Goal: Task Accomplishment & Management: Manage account settings

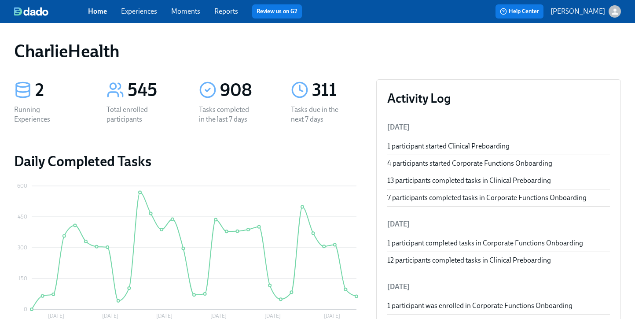
click at [191, 51] on div "CharlieHealth" at bounding box center [317, 50] width 607 height 21
click at [142, 10] on link "Experiences" at bounding box center [139, 11] width 36 height 8
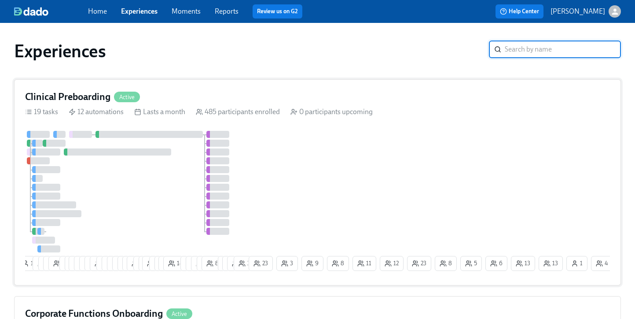
click at [214, 103] on div "Clinical Preboarding Active 19 tasks 12 automations Lasts a month 485 participa…" at bounding box center [317, 182] width 607 height 206
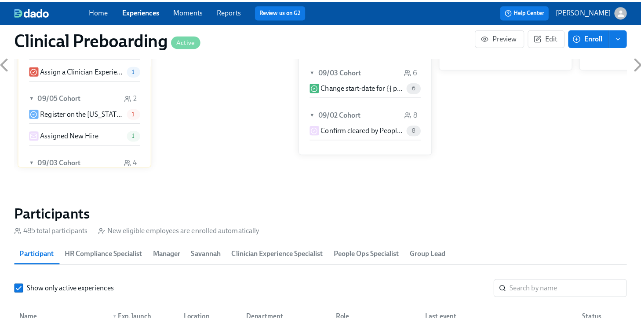
scroll to position [914, 0]
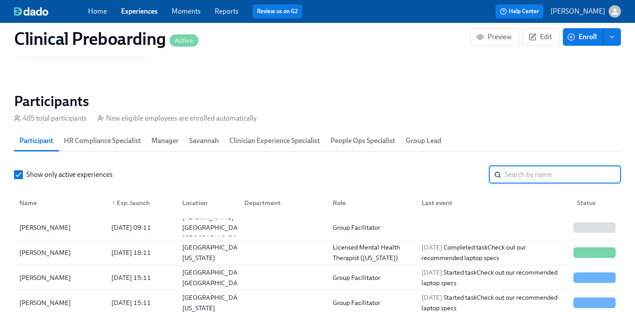
click at [560, 176] on input "search" at bounding box center [563, 175] width 116 height 18
type input "joy boone"
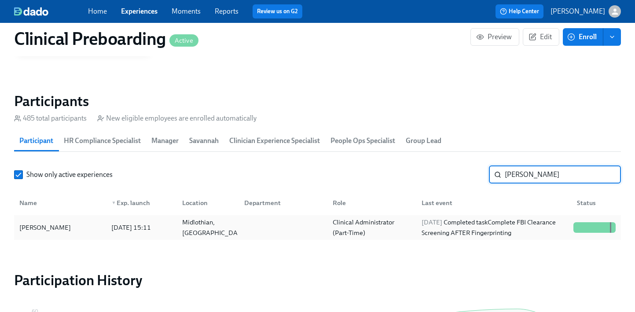
click at [588, 222] on div at bounding box center [588, 227] width 1 height 11
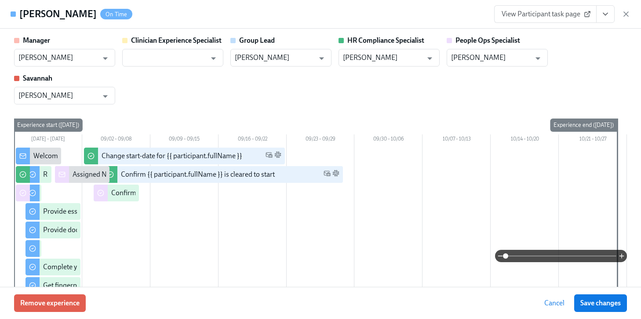
click at [603, 16] on icon "View task page" at bounding box center [605, 14] width 9 height 9
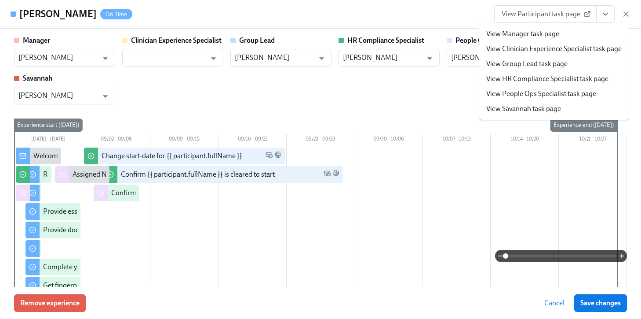
click at [557, 104] on link "View Savannah task page" at bounding box center [524, 109] width 75 height 10
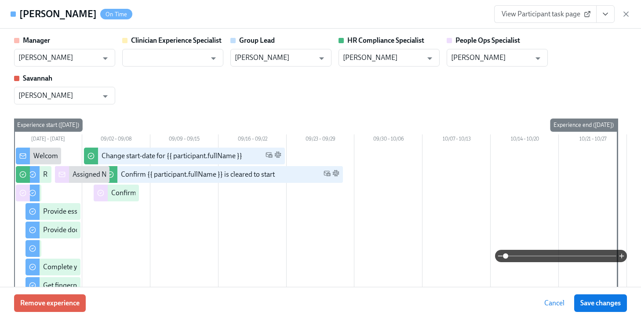
click at [607, 13] on icon "View task page" at bounding box center [606, 14] width 4 height 2
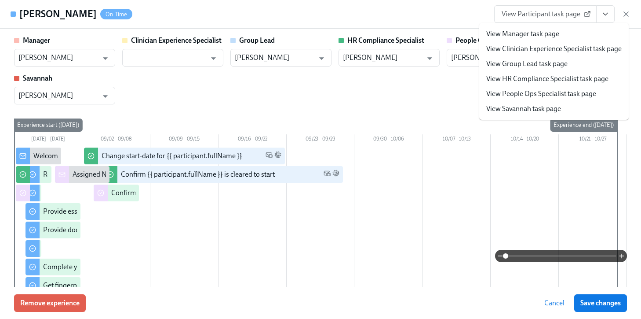
click at [562, 91] on link "View People Ops Specialist task page" at bounding box center [542, 94] width 110 height 10
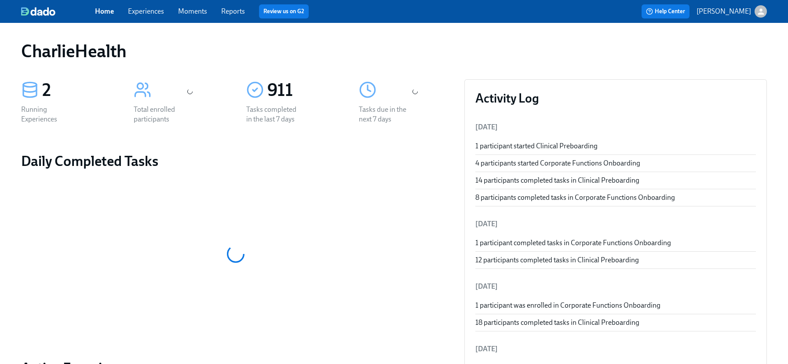
click at [153, 15] on link "Experiences" at bounding box center [146, 11] width 36 height 8
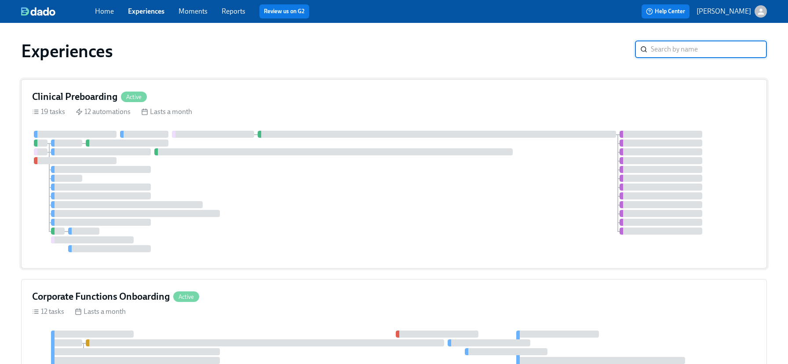
click at [199, 103] on div "Clinical Preboarding Active" at bounding box center [394, 96] width 724 height 13
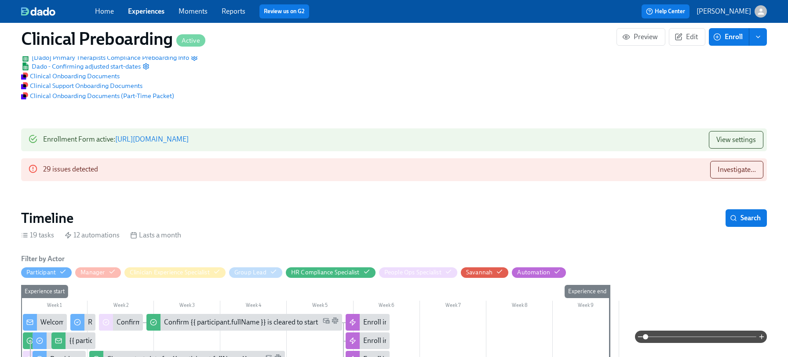
scroll to position [0, 10979]
click at [741, 225] on button "Search" at bounding box center [746, 218] width 41 height 18
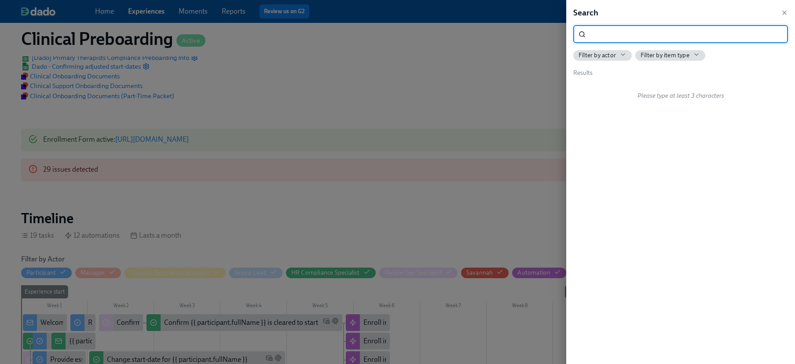
click at [465, 211] on div at bounding box center [397, 182] width 795 height 364
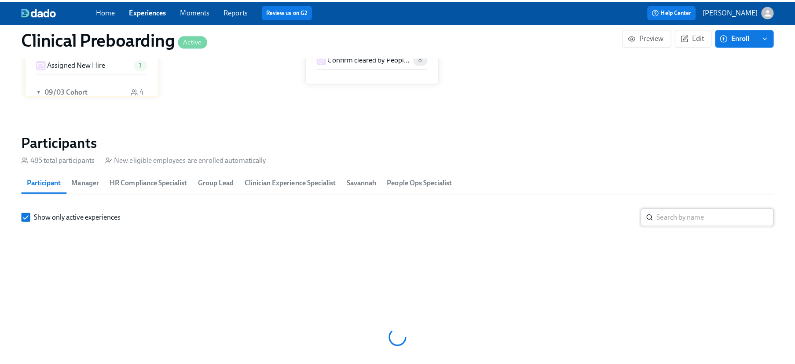
scroll to position [1002, 0]
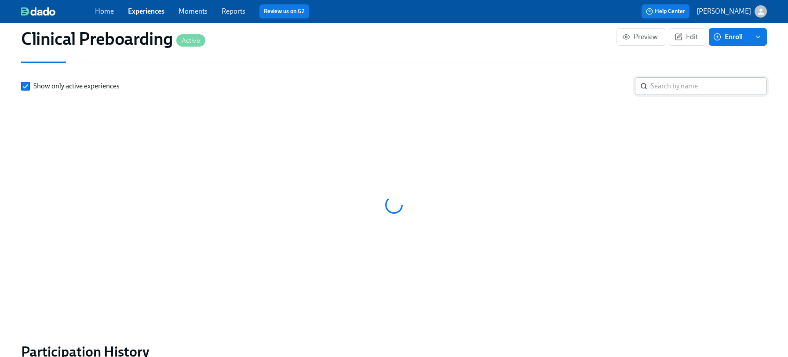
click at [663, 84] on input "search" at bounding box center [709, 86] width 116 height 18
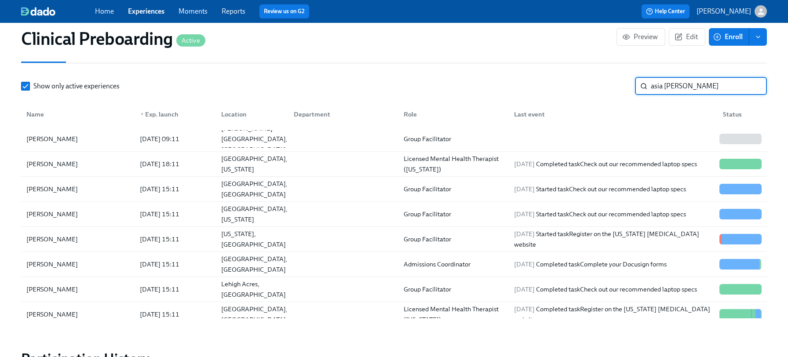
type input "asia [PERSON_NAME]"
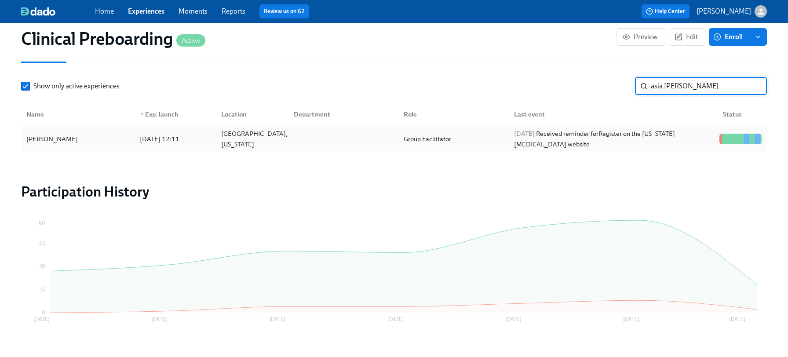
click at [435, 128] on div "[PERSON_NAME] [DATE] 12:11 [GEOGRAPHIC_DATA], [US_STATE] Group Facilitator [DAT…" at bounding box center [394, 139] width 746 height 25
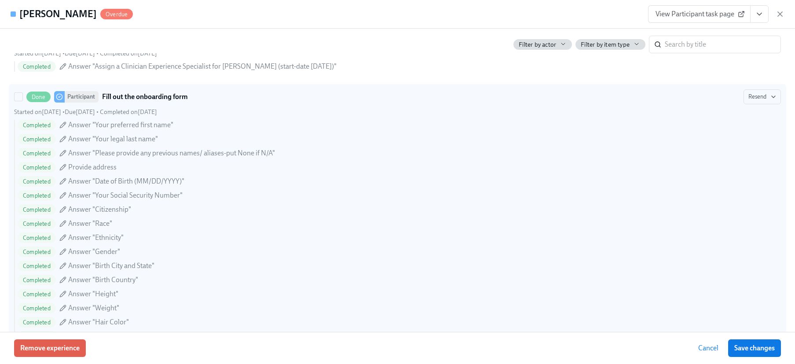
scroll to position [848, 0]
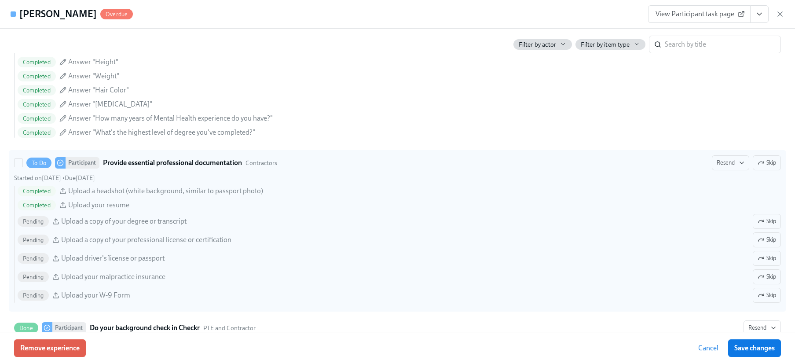
click at [31, 220] on span "Pending" at bounding box center [33, 221] width 31 height 7
click at [22, 167] on input "To Do Participant Provide essential professional documentation Contractors Rese…" at bounding box center [19, 163] width 8 height 8
checkbox input "true"
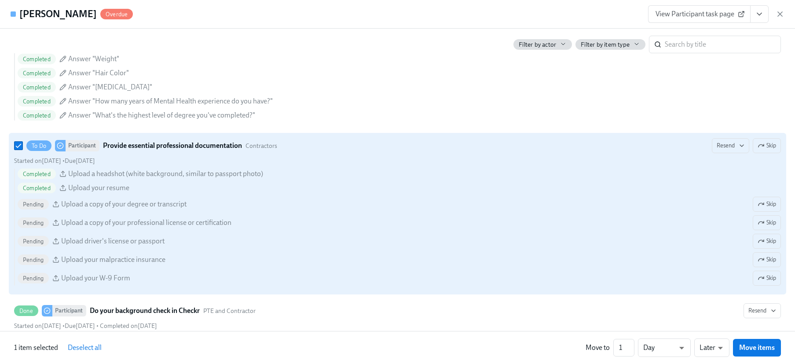
scroll to position [871, 0]
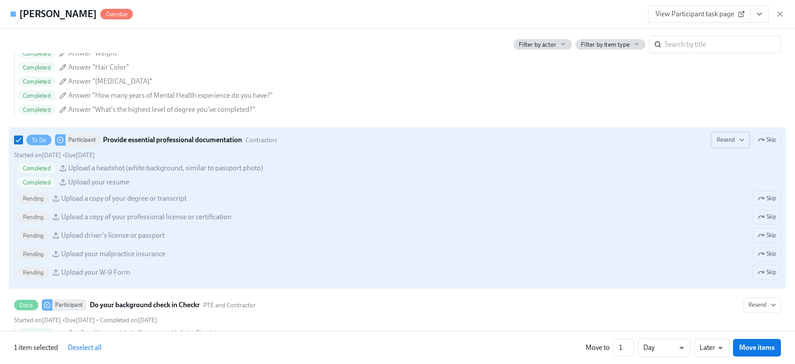
click at [729, 141] on span "Resend" at bounding box center [731, 140] width 28 height 9
click at [728, 156] on div "Personal Email" at bounding box center [740, 159] width 57 height 11
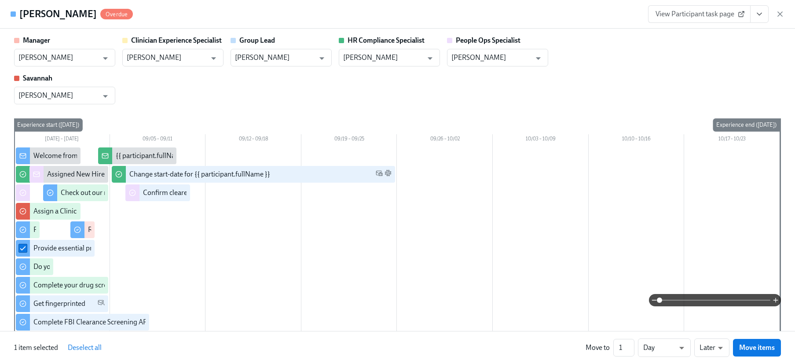
scroll to position [0, 11342]
